Goal: Information Seeking & Learning: Learn about a topic

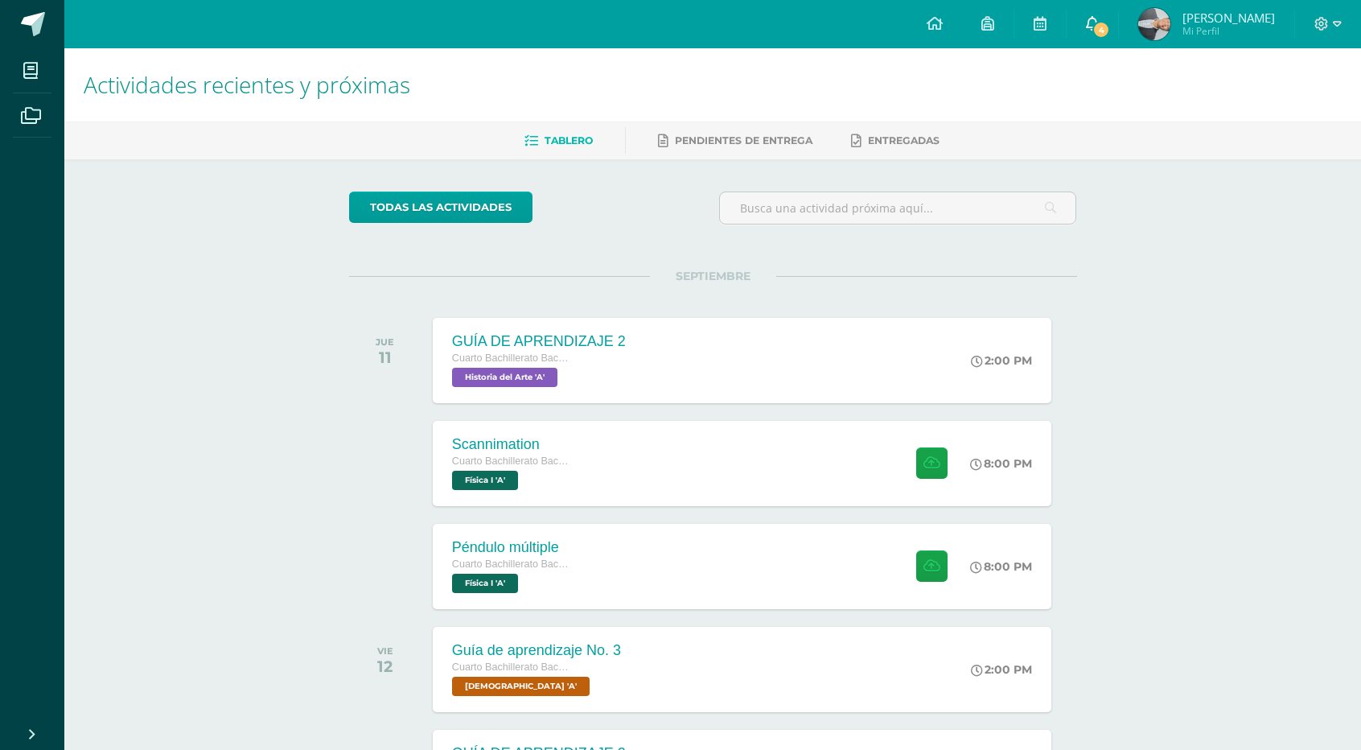
click at [1089, 22] on icon at bounding box center [1092, 23] width 13 height 14
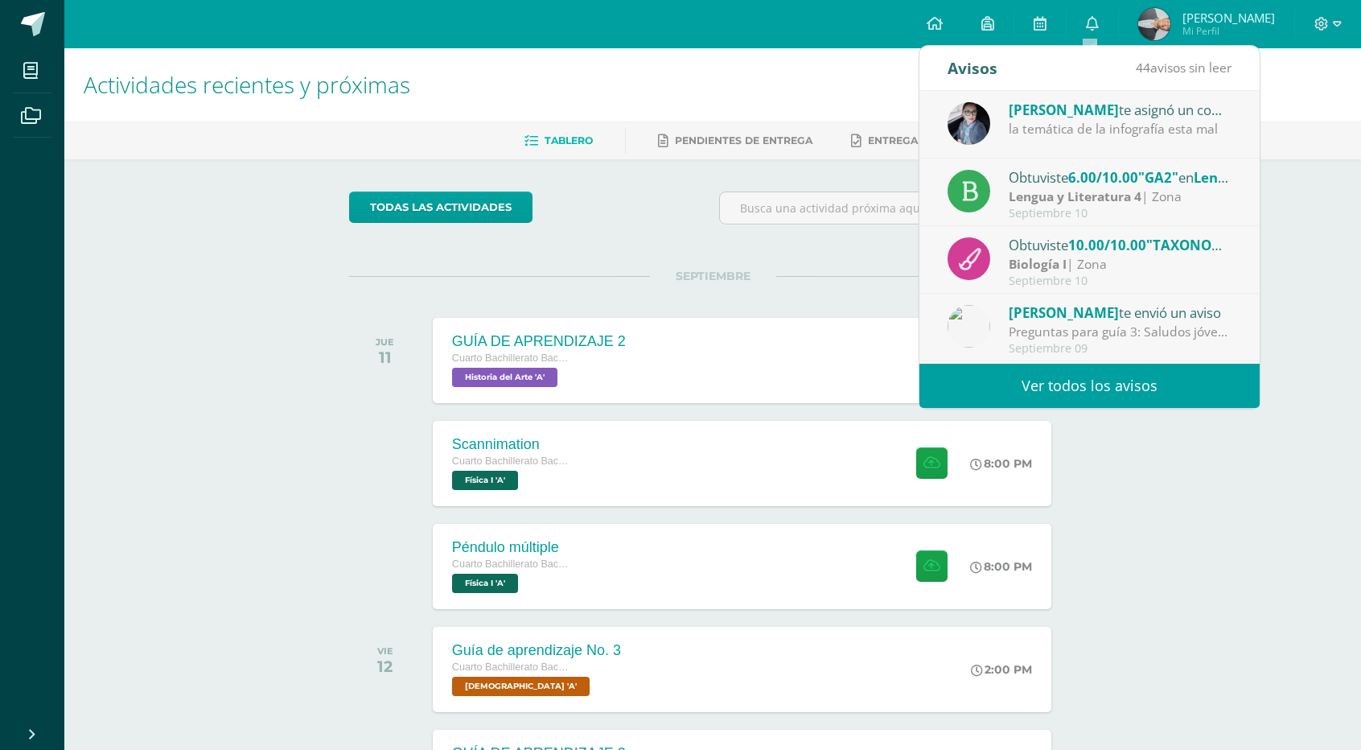
click at [1202, 131] on div "la temática de la infografía esta mal" at bounding box center [1121, 129] width 224 height 19
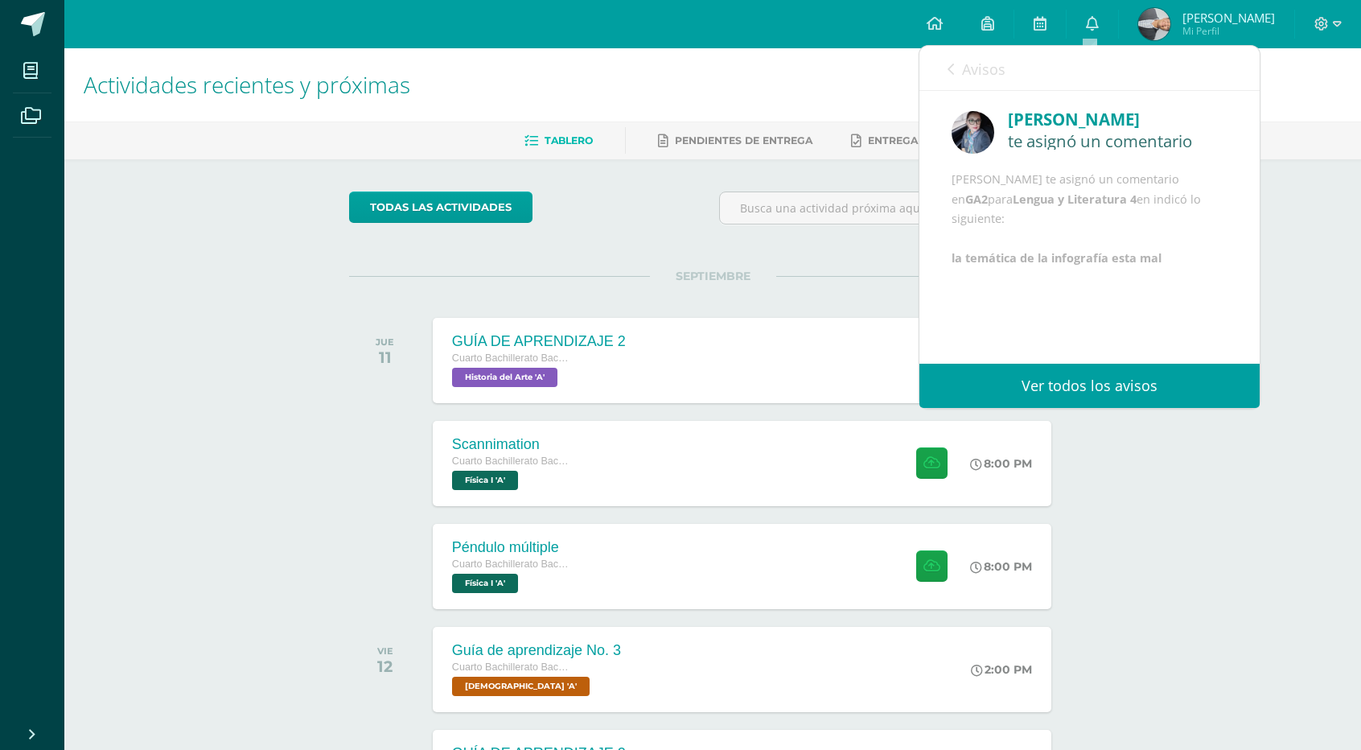
click at [1163, 268] on div "[PERSON_NAME] te asignó un comentario en GA2 para Lengua y Literatura 4 en indi…" at bounding box center [1090, 219] width 276 height 98
click at [989, 78] on span "Avisos" at bounding box center [983, 69] width 43 height 19
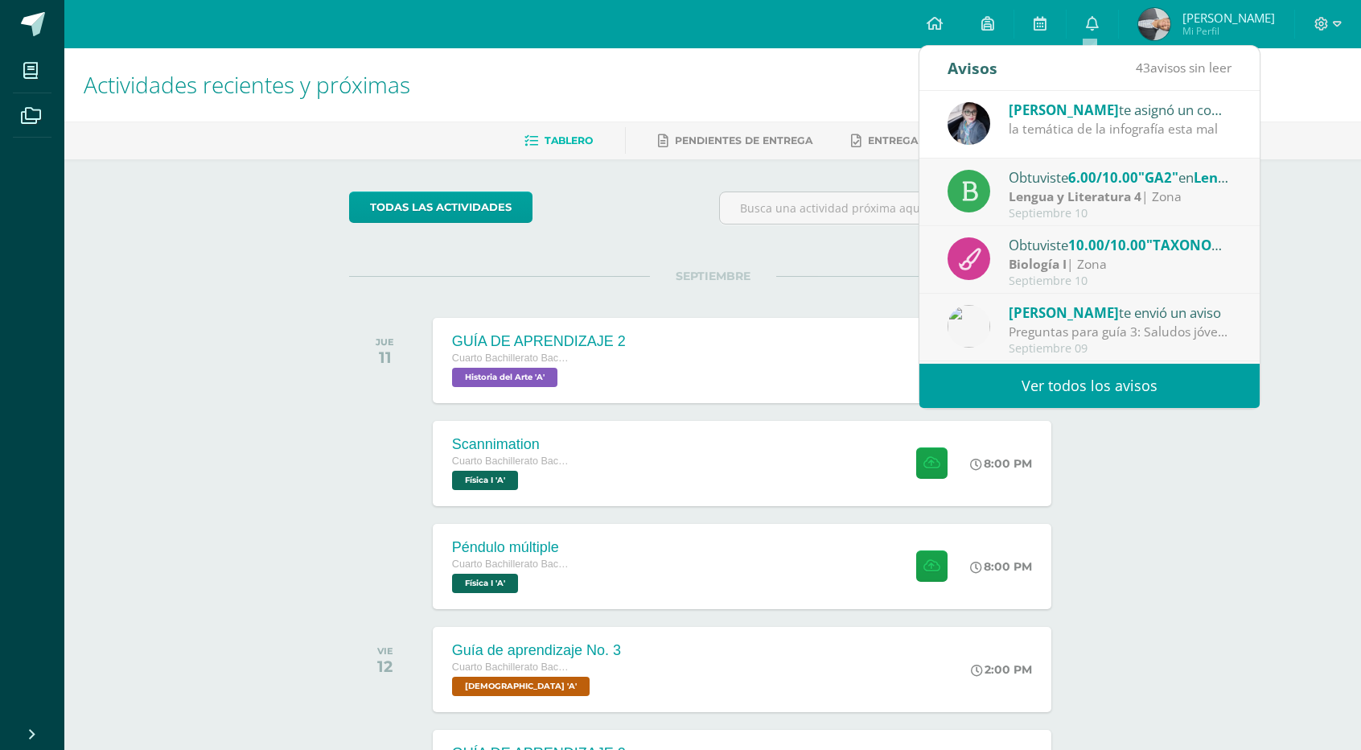
click at [1093, 185] on span "6.00/10.00" at bounding box center [1103, 177] width 70 height 19
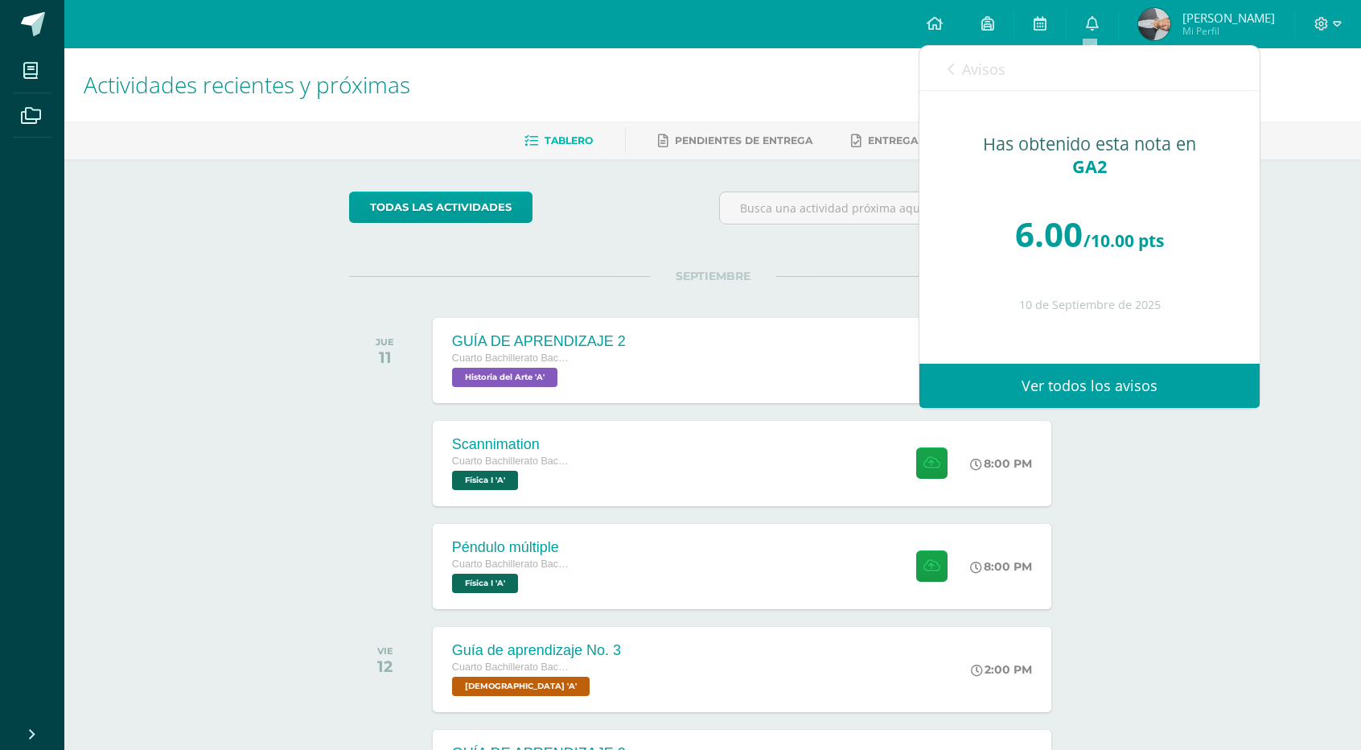
click at [977, 76] on span "Avisos" at bounding box center [983, 69] width 43 height 19
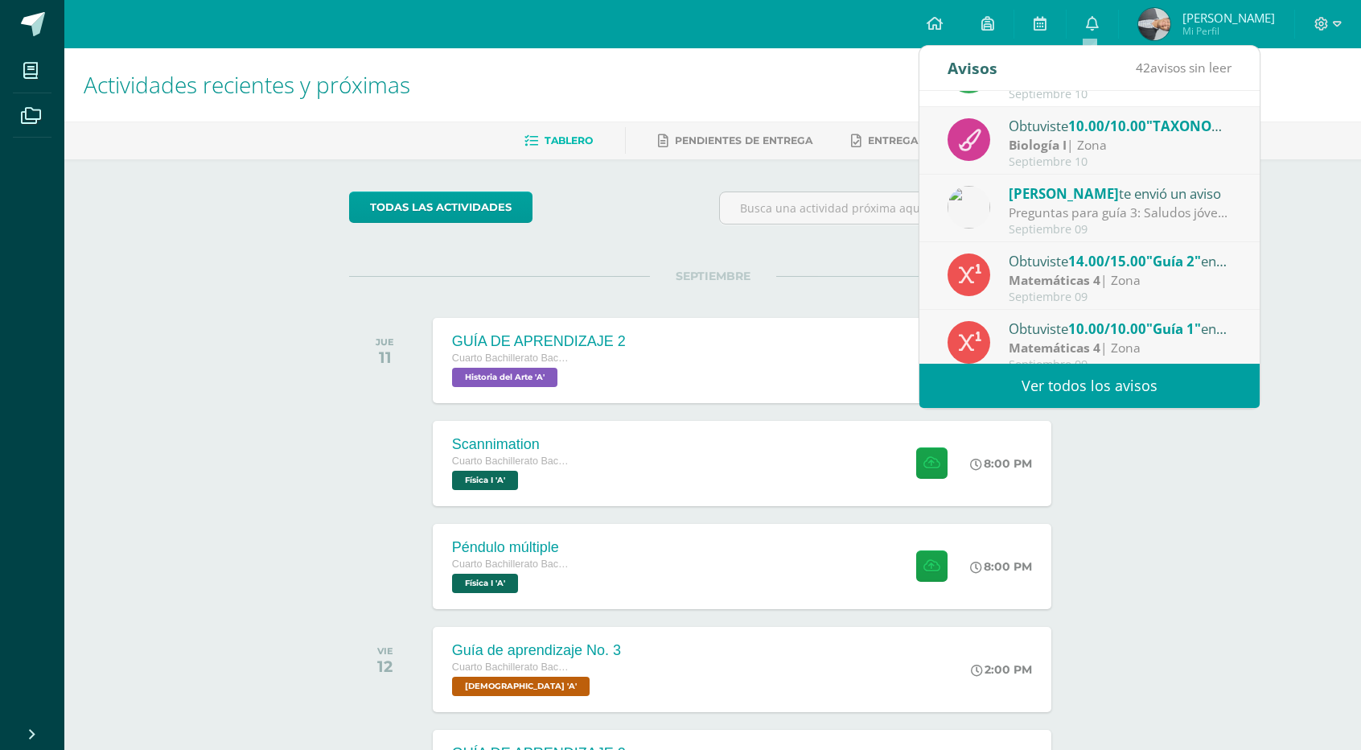
scroll to position [124, 0]
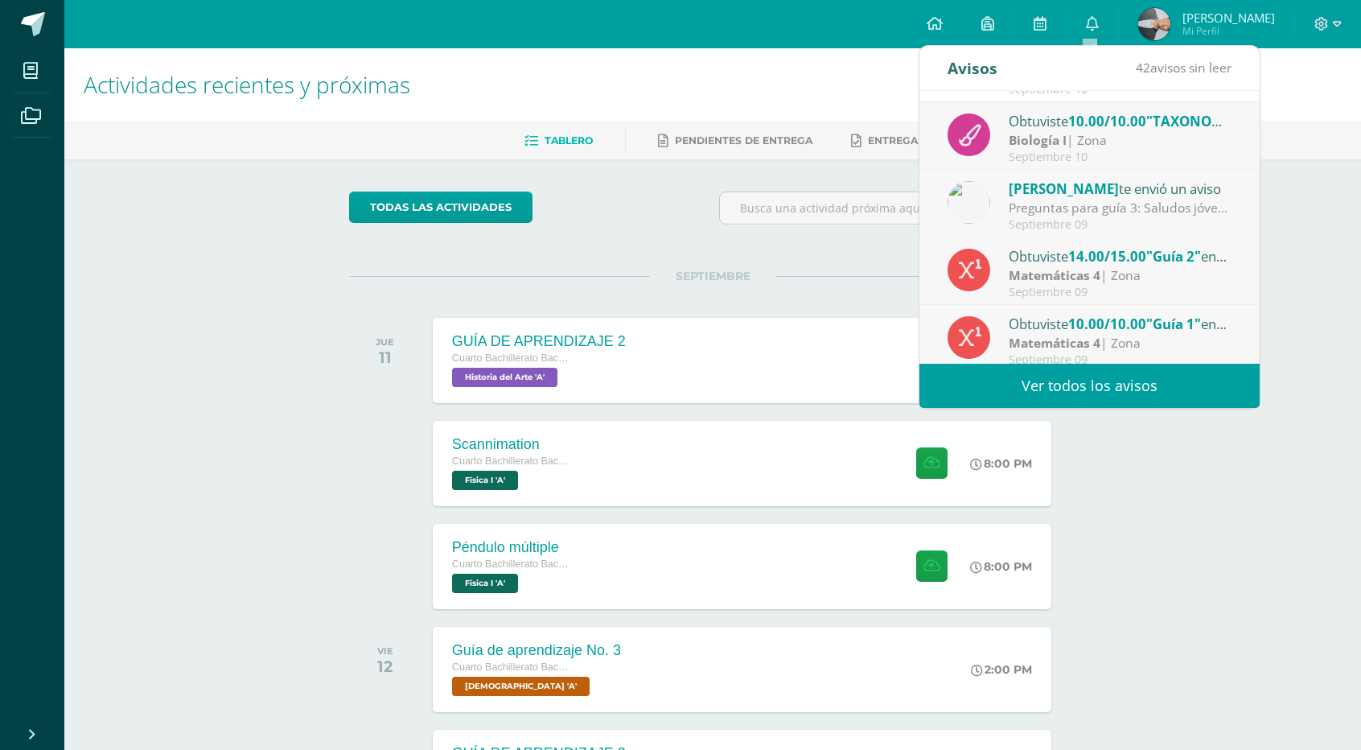
click at [1184, 150] on div "Septiembre 10" at bounding box center [1121, 157] width 224 height 14
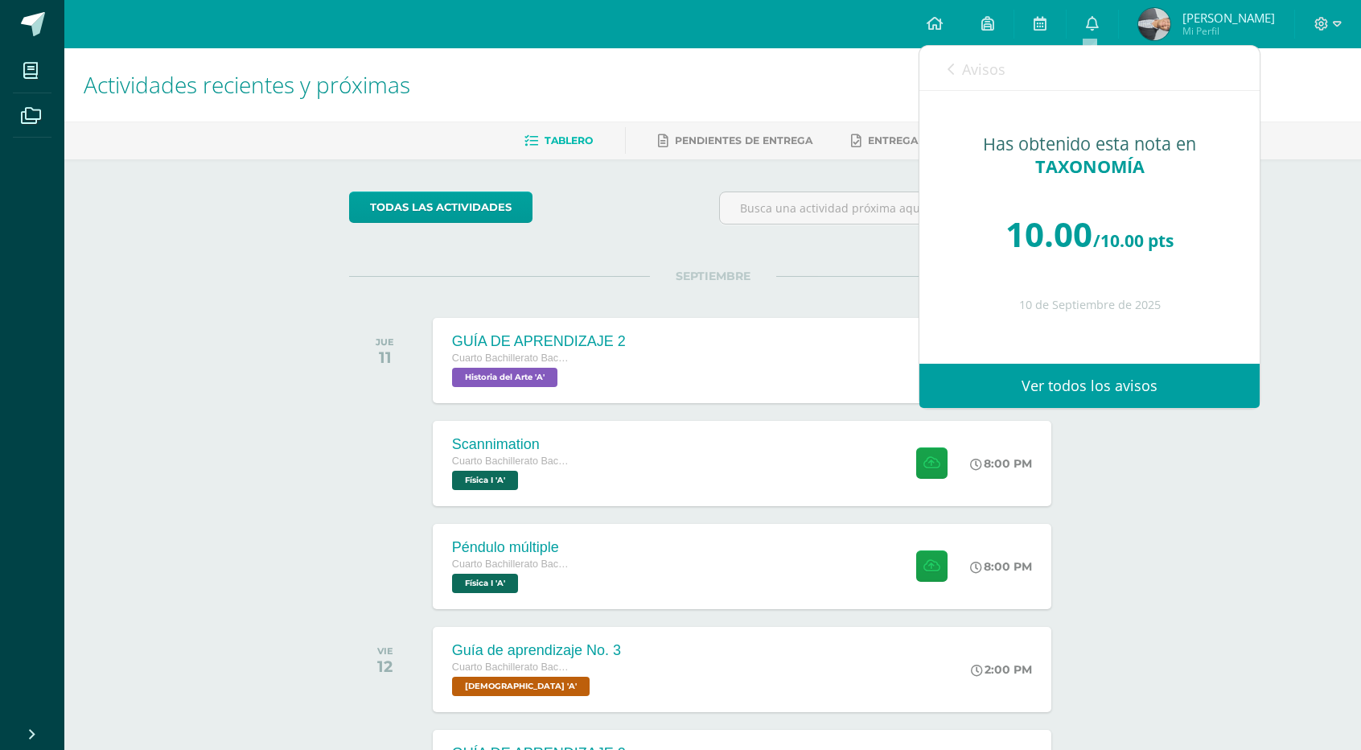
click at [954, 64] on icon at bounding box center [951, 69] width 6 height 13
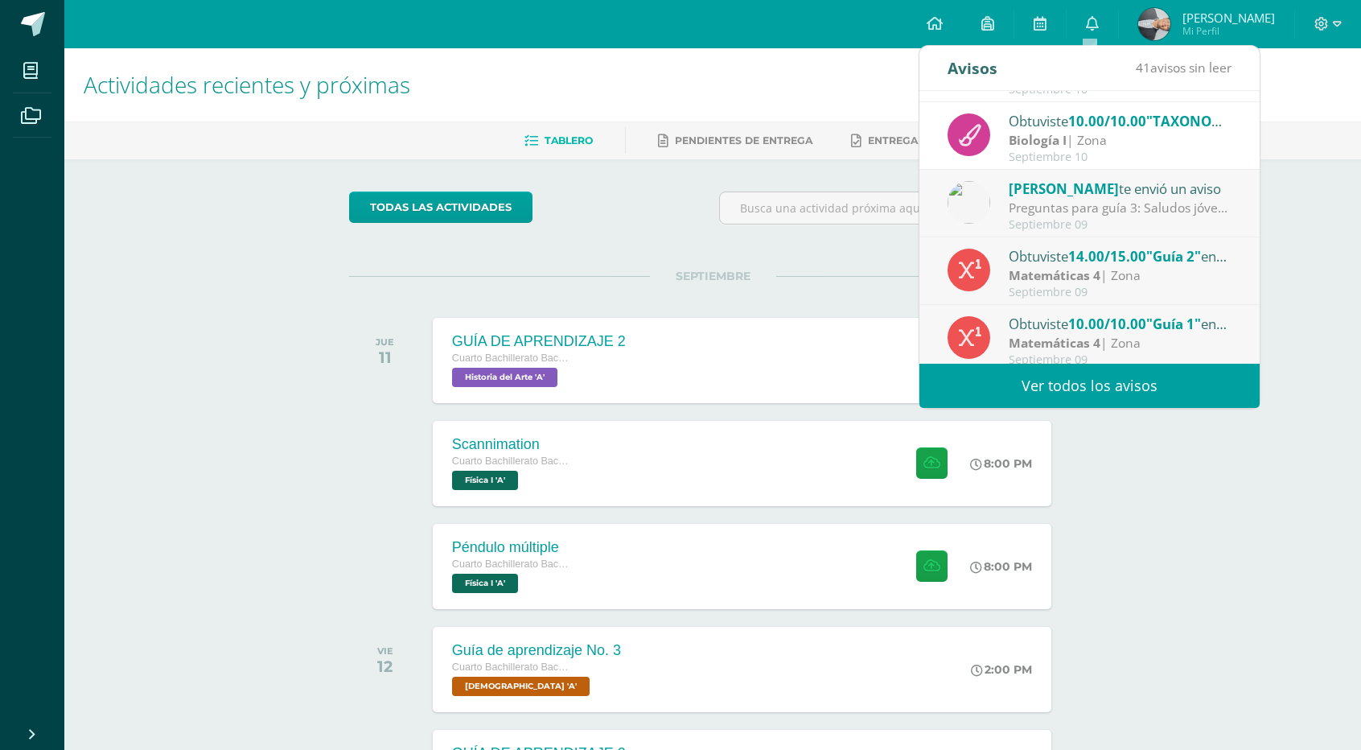
click at [1147, 191] on div "[PERSON_NAME] te envió un aviso" at bounding box center [1121, 188] width 224 height 21
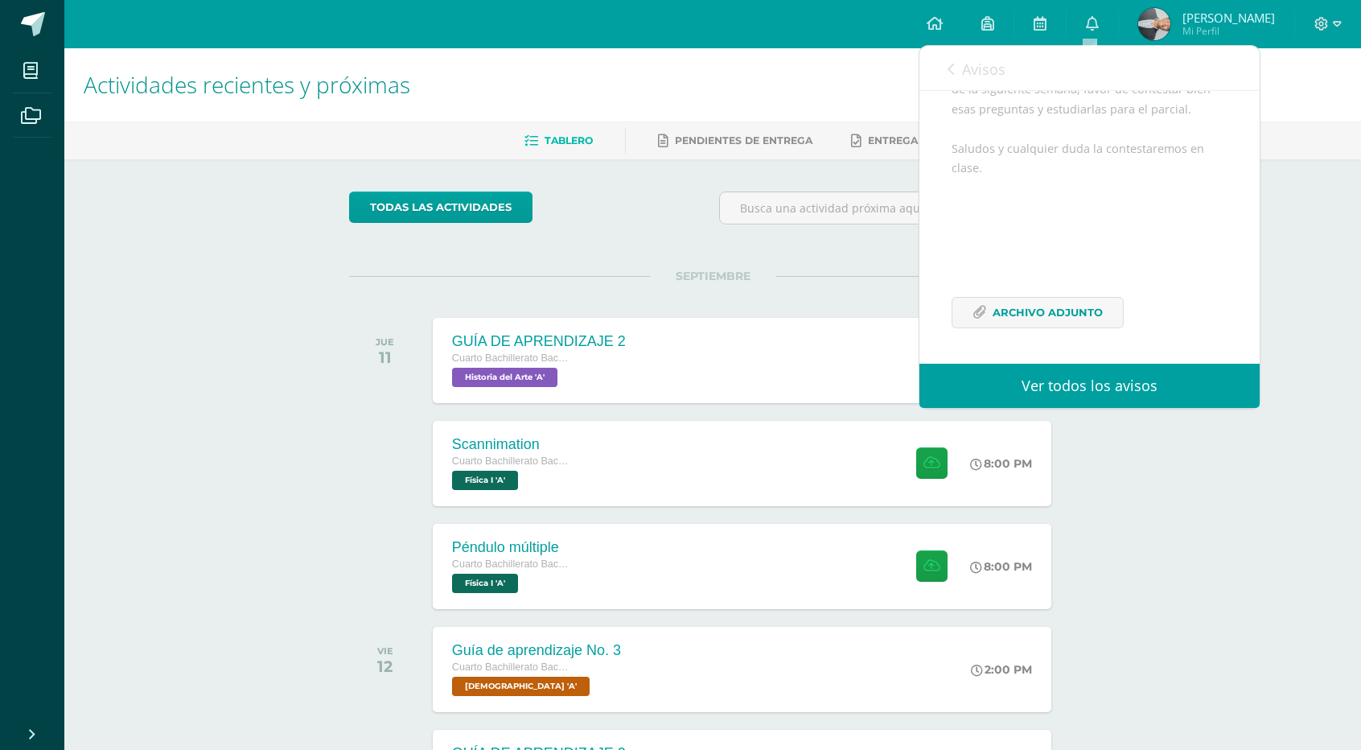
scroll to position [341, 0]
click at [957, 70] on link "Avisos" at bounding box center [977, 69] width 58 height 46
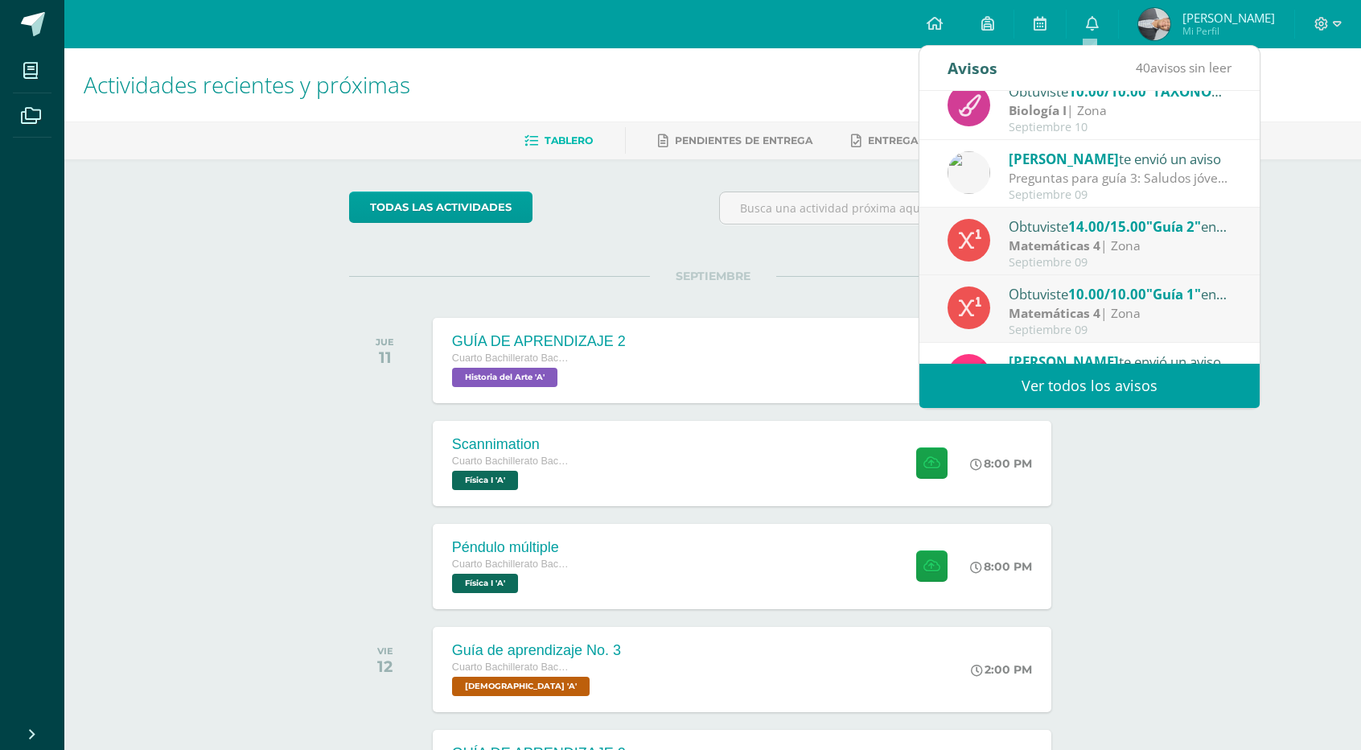
scroll to position [267, 0]
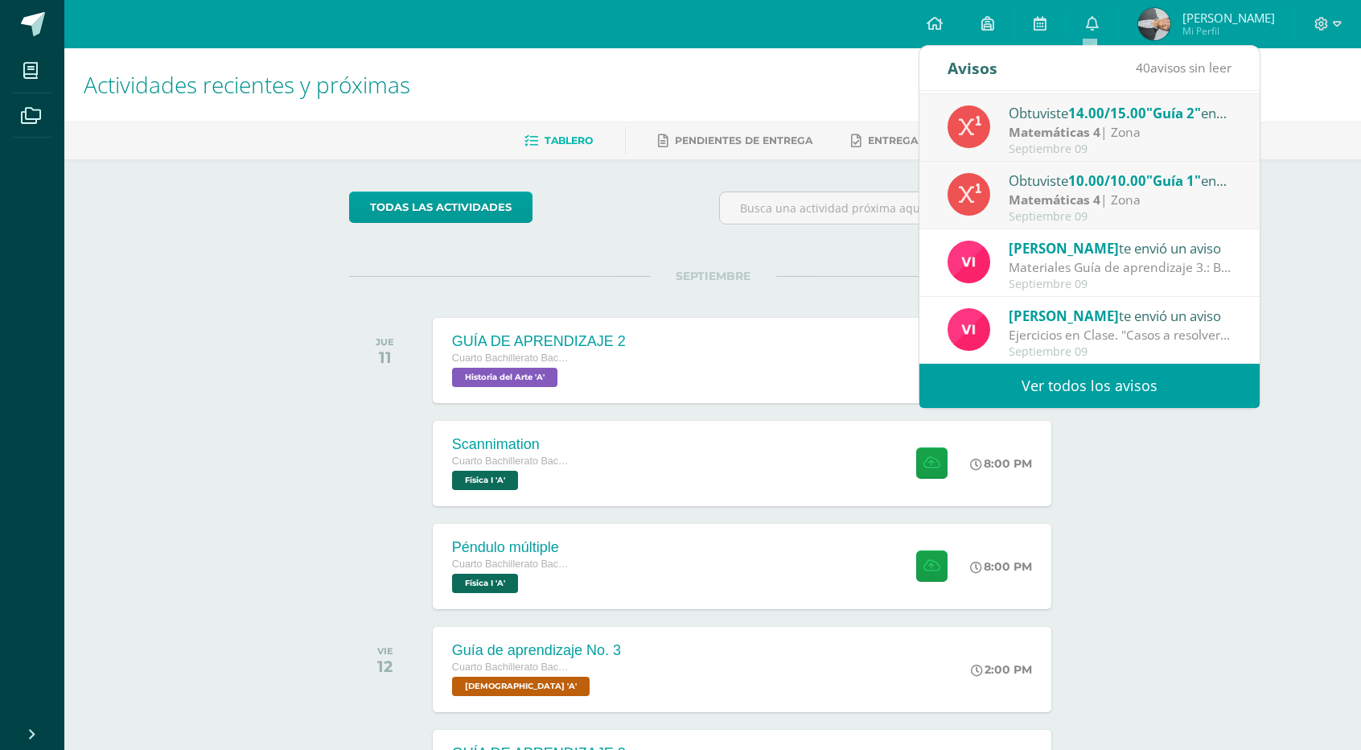
click at [1294, 125] on div "Tablero Pendientes de entrega Entregadas" at bounding box center [732, 140] width 1336 height 38
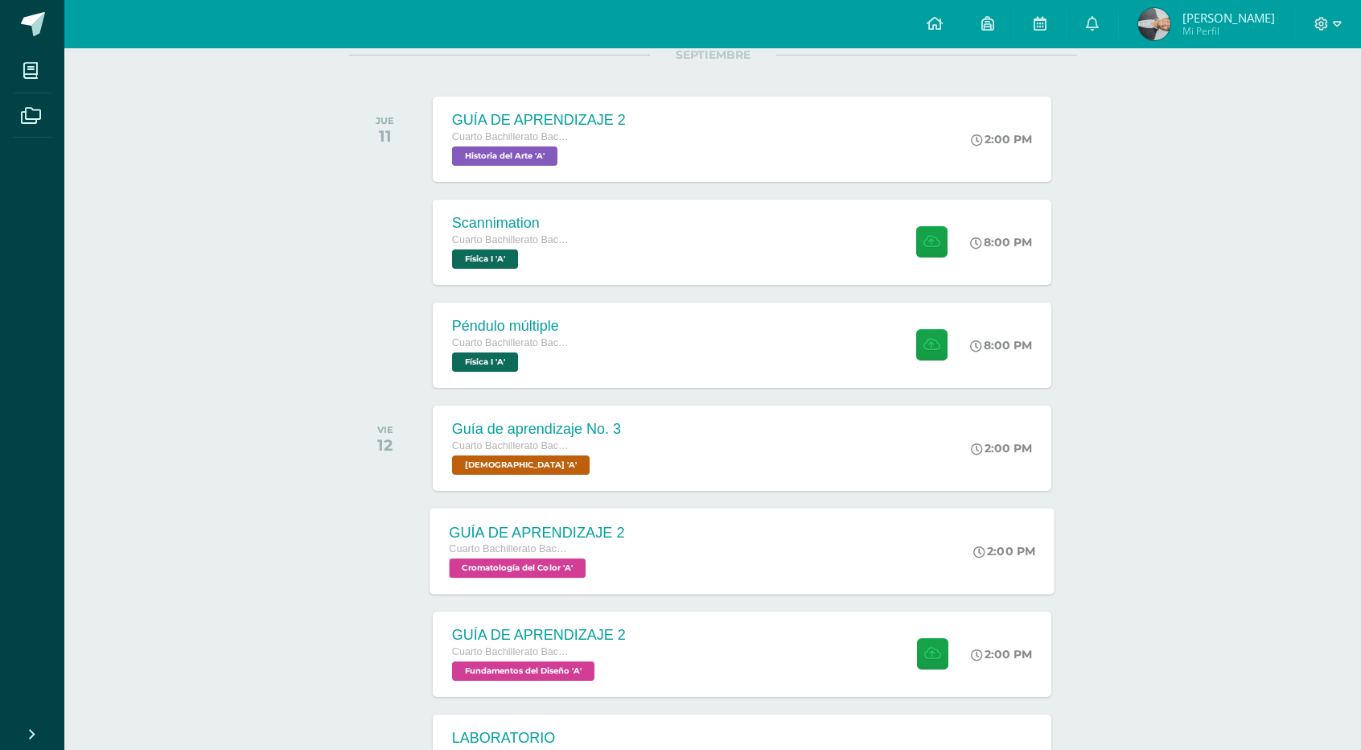
scroll to position [406, 0]
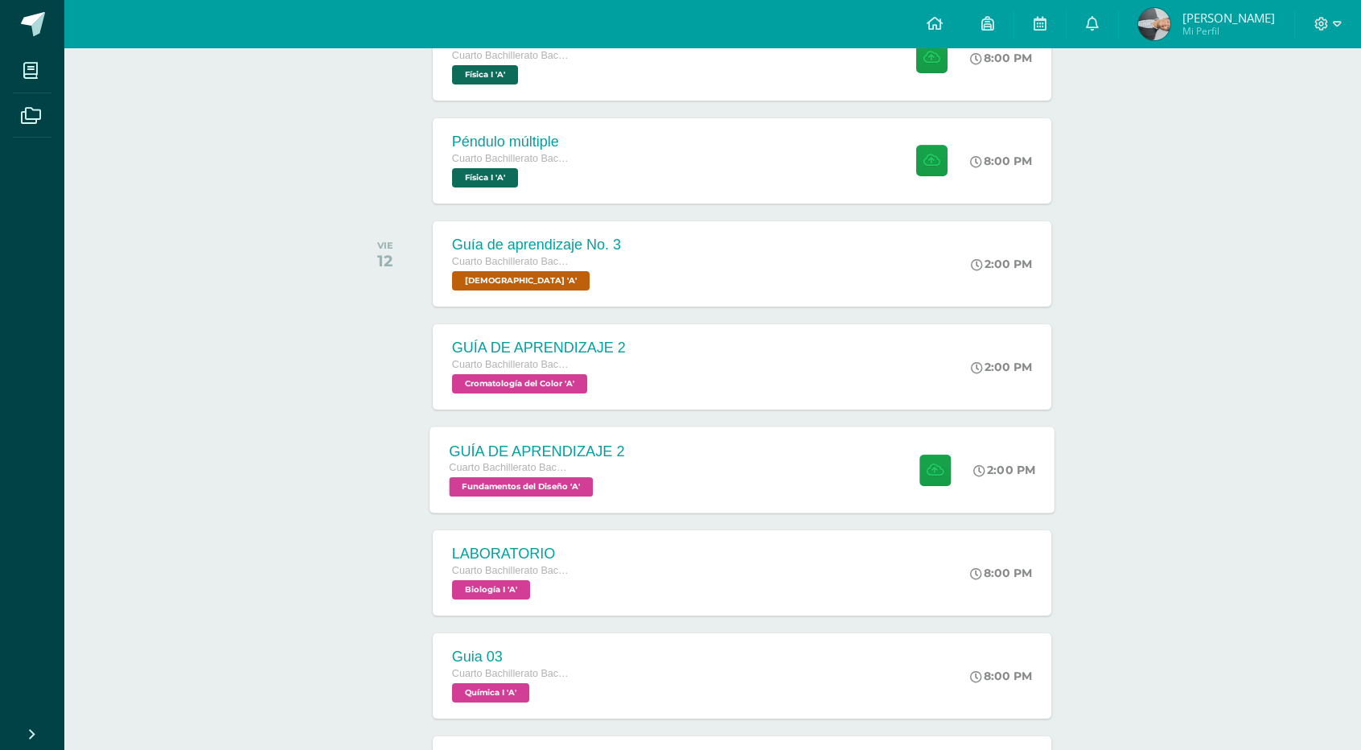
click at [730, 443] on div "GUÍA DE APRENDIZAJE 2 Cuarto Bachillerato Bachillerato en CCLL con Orientación …" at bounding box center [742, 469] width 625 height 86
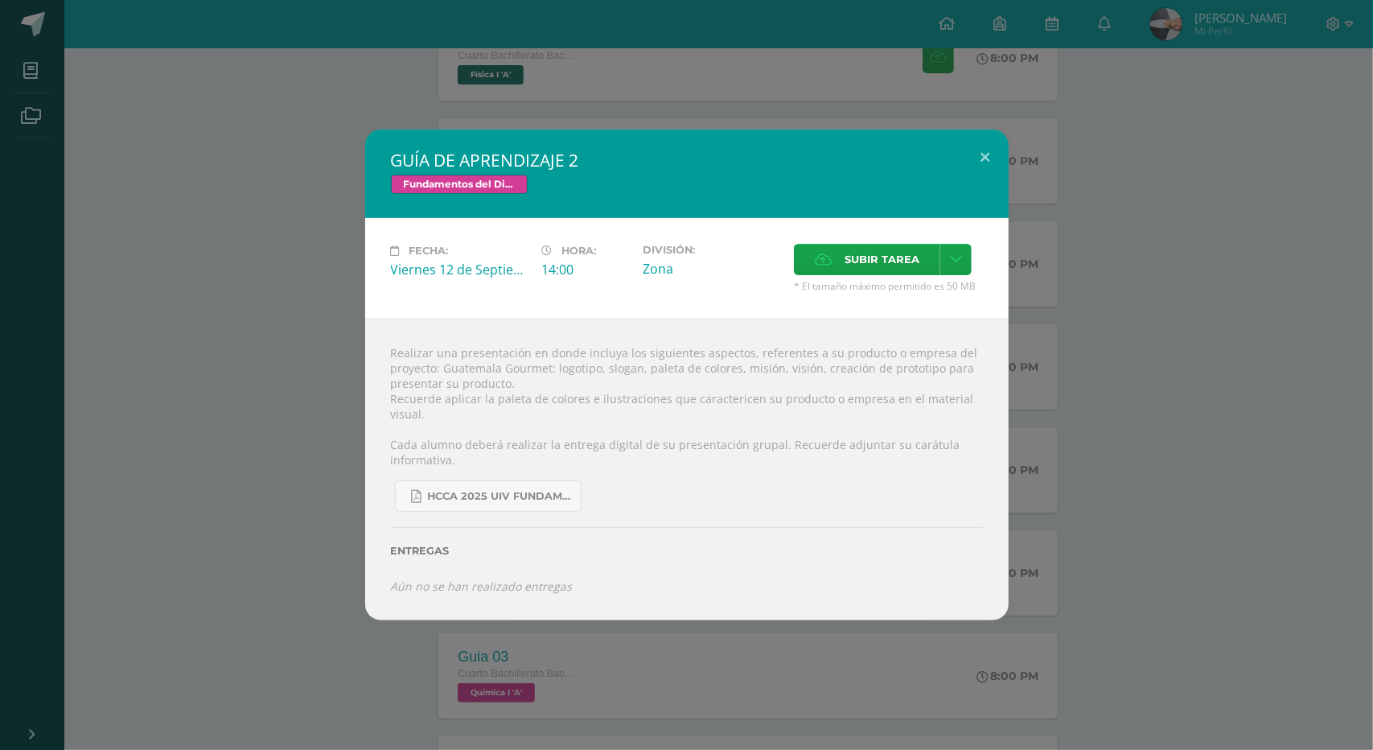
click at [734, 105] on div "GUÍA DE APRENDIZAJE 2 Fundamentos del Diseño Fecha: [DATE] Hora: 14:00 División:" at bounding box center [686, 375] width 1373 height 750
